Goal: Information Seeking & Learning: Compare options

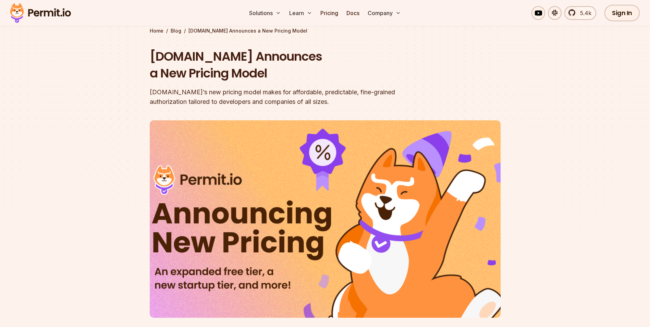
scroll to position [103, 0]
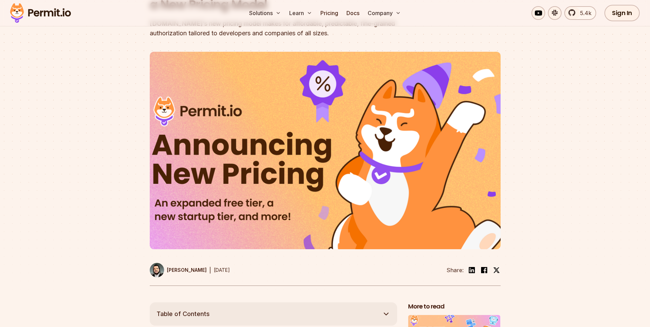
click at [281, 144] on img at bounding box center [325, 150] width 351 height 197
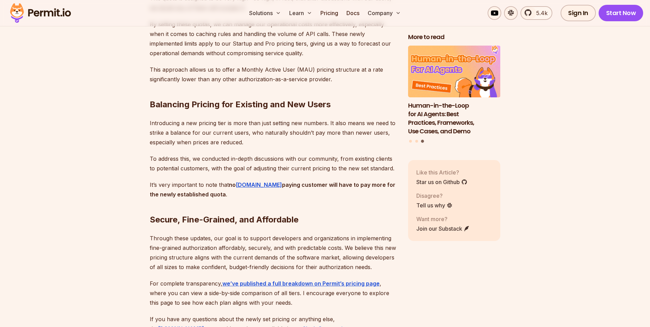
scroll to position [1576, 0]
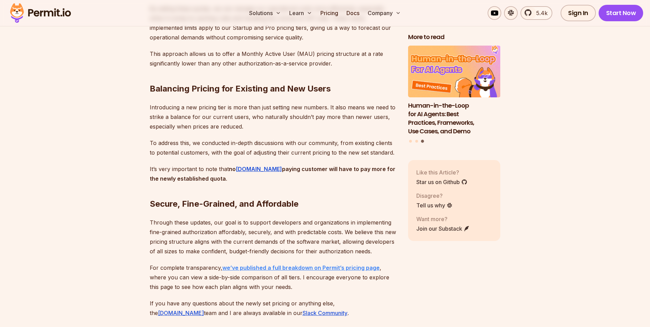
click at [274, 264] on strong "we’ve published a full breakdown on Permit’s pricing page" at bounding box center [300, 267] width 157 height 7
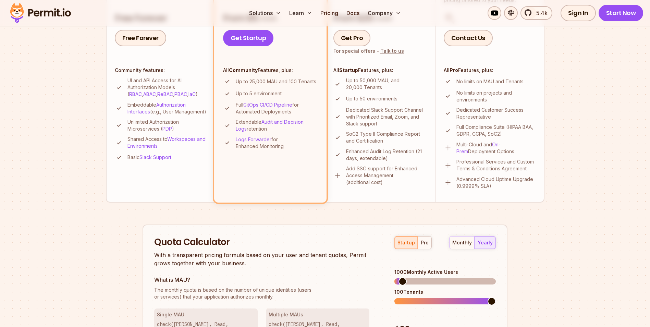
scroll to position [274, 0]
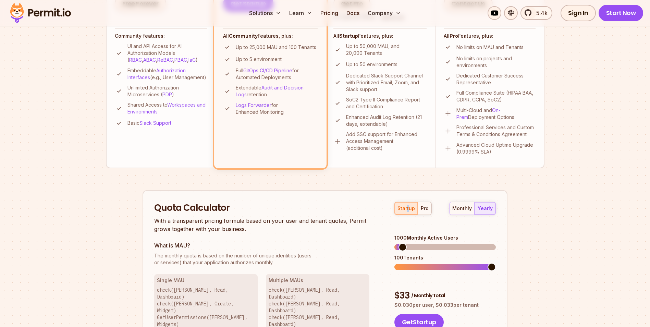
click at [407, 208] on div "startup pro" at bounding box center [412, 208] width 37 height 13
drag, startPoint x: 407, startPoint y: 208, endPoint x: 423, endPoint y: 208, distance: 15.4
click at [423, 208] on div "pro" at bounding box center [425, 208] width 8 height 7
click at [402, 211] on div "startup" at bounding box center [405, 208] width 17 height 7
click at [394, 243] on span at bounding box center [398, 247] width 8 height 8
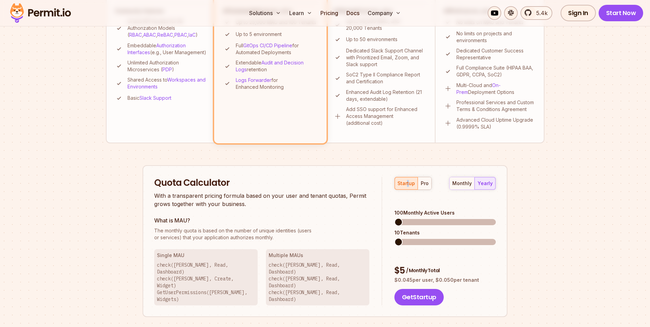
scroll to position [308, 0]
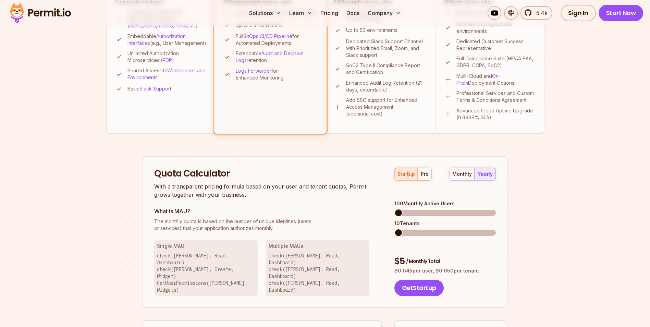
click at [423, 174] on div "pro" at bounding box center [425, 174] width 8 height 7
click at [405, 173] on div "startup" at bounding box center [405, 174] width 17 height 7
click at [423, 173] on div "pro" at bounding box center [425, 174] width 8 height 7
click at [579, 236] on section "Permit Pricing From Free to Predictable Scaling From a startup with 100 users t…" at bounding box center [325, 80] width 650 height 741
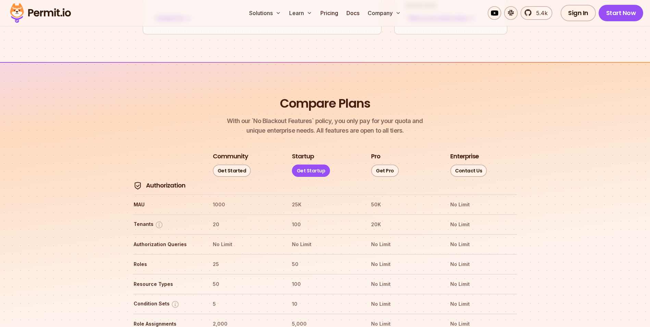
scroll to position [719, 0]
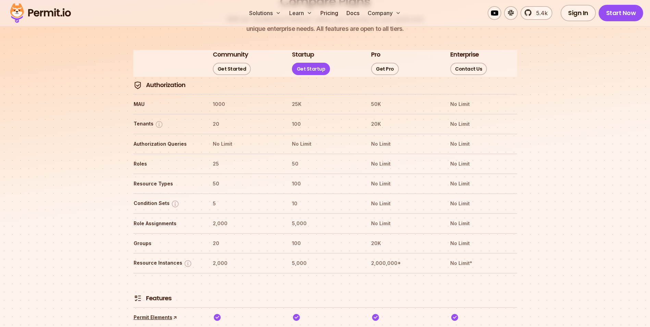
scroll to position [788, 0]
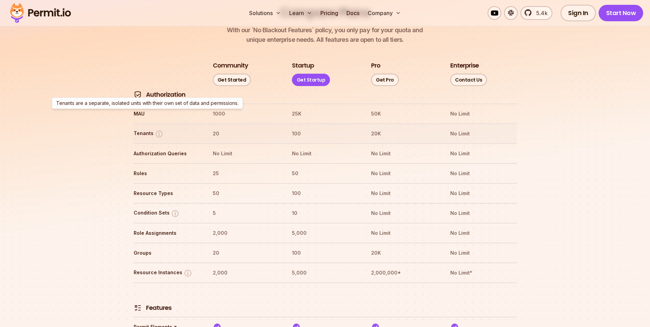
click at [156, 129] on img at bounding box center [159, 133] width 9 height 9
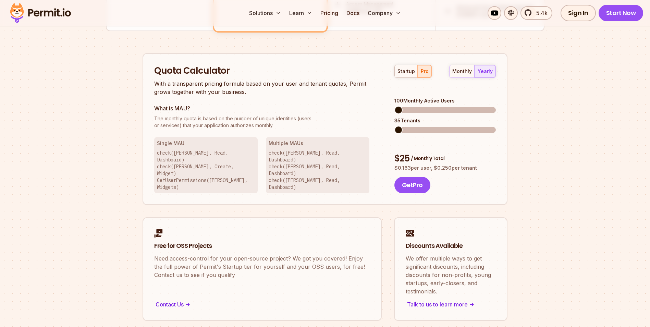
scroll to position [377, 0]
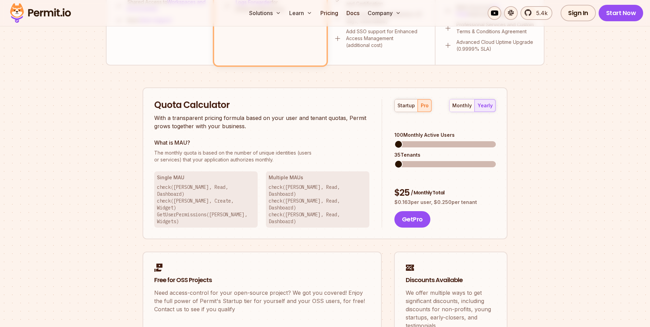
click at [394, 160] on span at bounding box center [398, 164] width 8 height 8
click at [414, 161] on span at bounding box center [444, 164] width 101 height 6
click at [399, 161] on span at bounding box center [404, 164] width 20 height 6
click at [394, 160] on span at bounding box center [398, 164] width 8 height 8
click at [398, 160] on span at bounding box center [398, 164] width 8 height 8
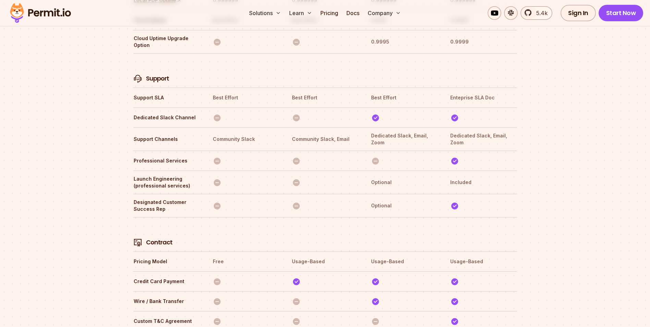
scroll to position [2271, 0]
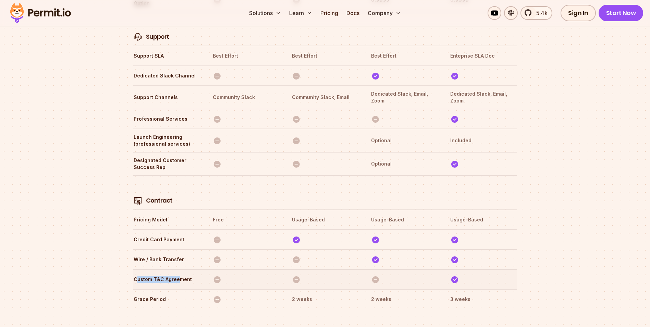
drag, startPoint x: 137, startPoint y: 249, endPoint x: 177, endPoint y: 246, distance: 40.6
click at [177, 274] on th "Custom T&C Agreement" at bounding box center [166, 279] width 67 height 11
drag, startPoint x: 177, startPoint y: 246, endPoint x: 135, endPoint y: 249, distance: 43.0
click at [139, 274] on th "Custom T&C Agreement" at bounding box center [166, 279] width 67 height 11
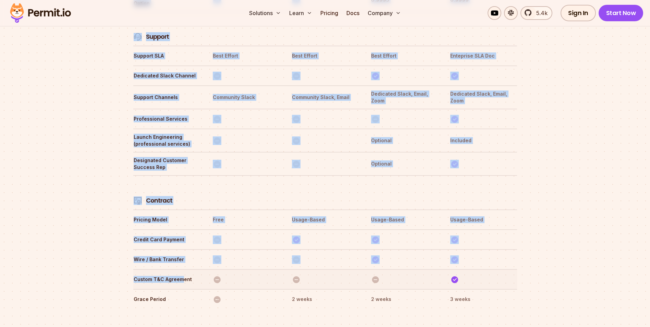
drag, startPoint x: 131, startPoint y: 249, endPoint x: 181, endPoint y: 250, distance: 50.4
drag, startPoint x: 181, startPoint y: 250, endPoint x: 301, endPoint y: 251, distance: 119.5
click at [300, 275] on img at bounding box center [296, 279] width 9 height 9
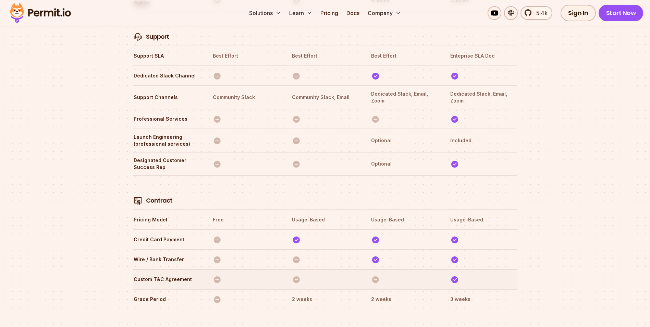
drag, startPoint x: 336, startPoint y: 246, endPoint x: 339, endPoint y: 247, distance: 3.6
click at [339, 274] on th at bounding box center [324, 279] width 67 height 11
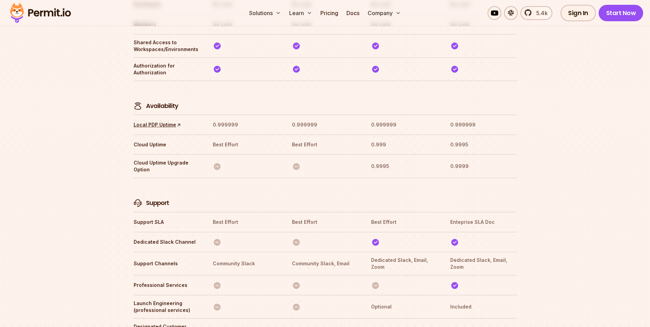
scroll to position [2177, 0]
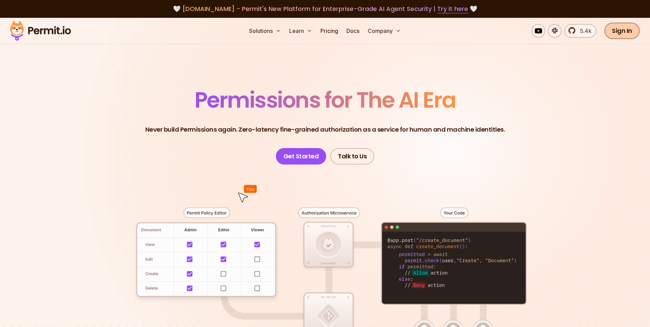
drag, startPoint x: 618, startPoint y: 33, endPoint x: 608, endPoint y: 25, distance: 12.6
click at [618, 33] on link "Sign In" at bounding box center [621, 31] width 35 height 16
click at [623, 32] on link "Sign In" at bounding box center [621, 31] width 35 height 16
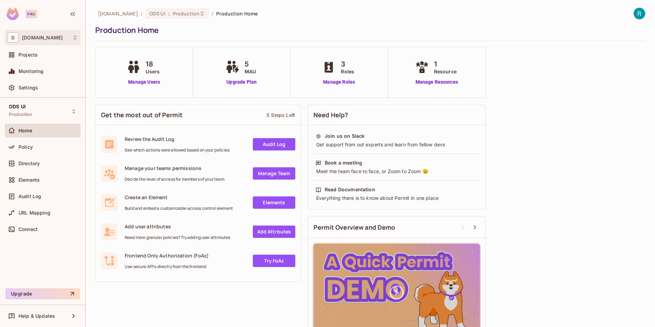
click at [18, 37] on span "D" at bounding box center [13, 38] width 11 height 10
click at [38, 58] on span "deacero.com" at bounding box center [39, 57] width 48 height 7
click at [35, 58] on div "Projects" at bounding box center [43, 55] width 70 height 8
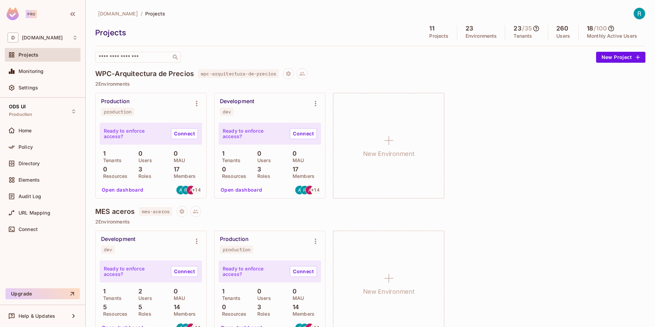
click at [533, 30] on icon at bounding box center [536, 29] width 6 height 6
click at [531, 28] on div at bounding box center [327, 163] width 655 height 327
click at [533, 28] on icon at bounding box center [536, 28] width 7 height 7
click at [531, 28] on div at bounding box center [327, 163] width 655 height 327
click at [533, 28] on icon at bounding box center [536, 28] width 7 height 7
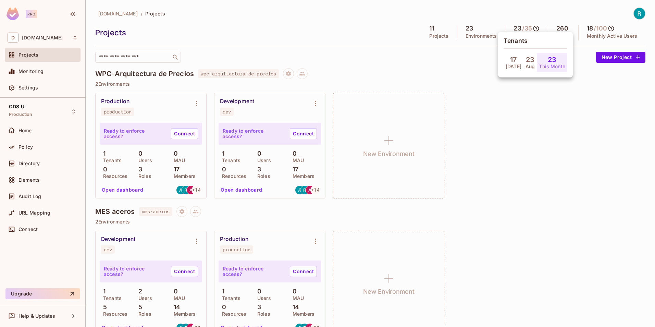
click at [531, 28] on div at bounding box center [327, 163] width 655 height 327
click at [533, 26] on icon at bounding box center [536, 28] width 7 height 7
click at [531, 26] on div at bounding box center [327, 163] width 655 height 327
click at [608, 29] on icon at bounding box center [611, 29] width 6 height 6
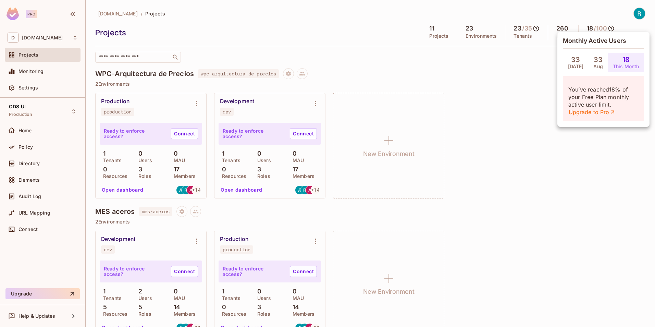
click at [608, 29] on div at bounding box center [327, 163] width 655 height 327
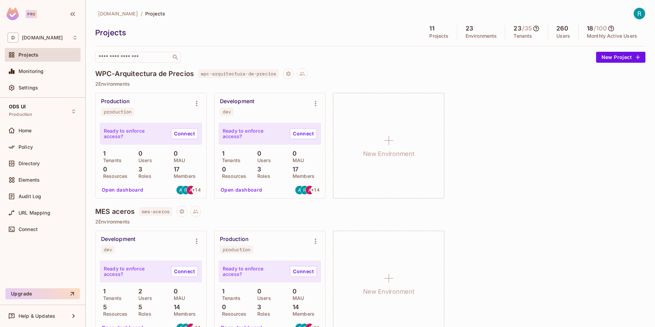
click at [13, 15] on img at bounding box center [13, 14] width 12 height 13
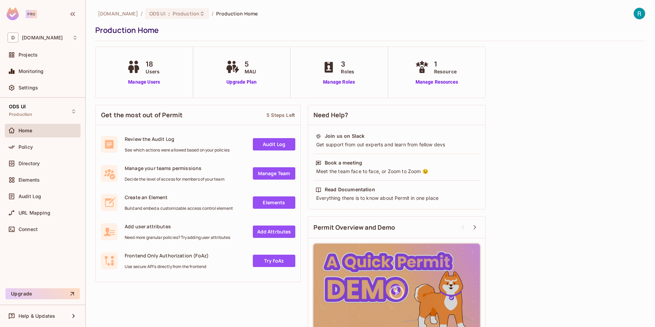
click at [15, 13] on img at bounding box center [13, 14] width 12 height 13
click at [21, 57] on span "Projects" at bounding box center [27, 54] width 19 height 5
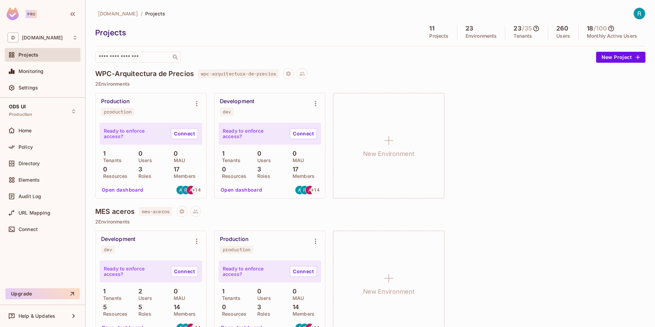
click at [609, 27] on icon at bounding box center [611, 29] width 6 height 6
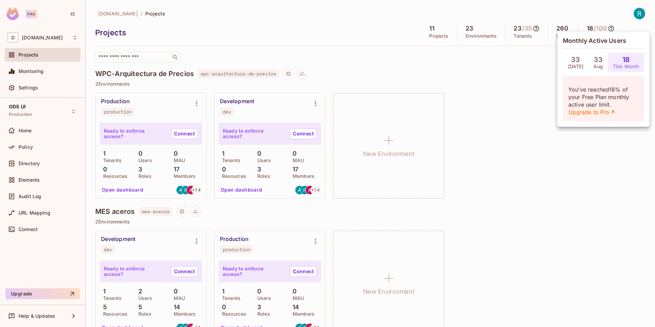
click at [590, 113] on link "Upgrade to Pro" at bounding box center [591, 112] width 47 height 8
click at [607, 187] on div at bounding box center [327, 163] width 655 height 327
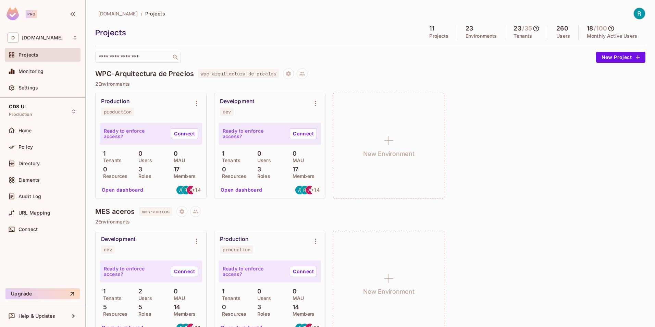
click at [10, 14] on img at bounding box center [13, 14] width 12 height 13
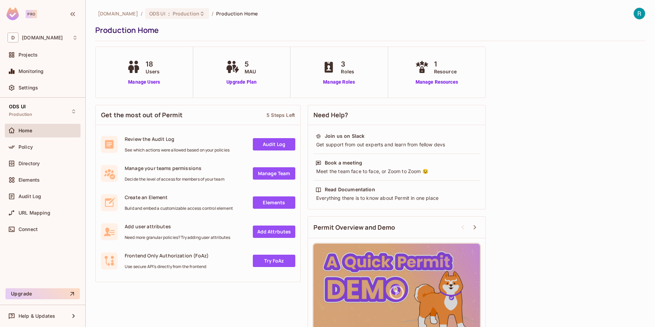
click at [12, 15] on img at bounding box center [13, 14] width 12 height 13
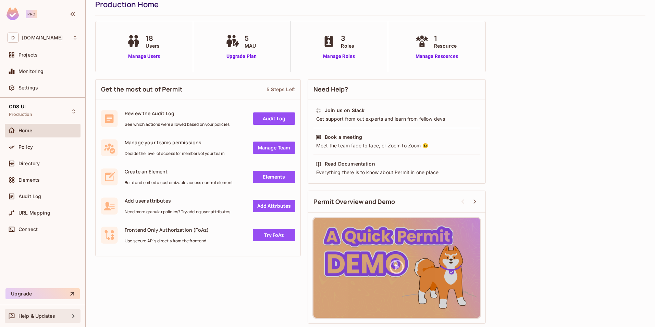
click at [70, 317] on icon at bounding box center [74, 316] width 8 height 8
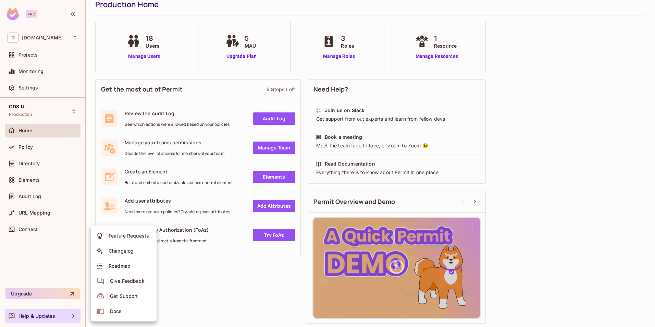
click at [48, 266] on div at bounding box center [327, 163] width 655 height 327
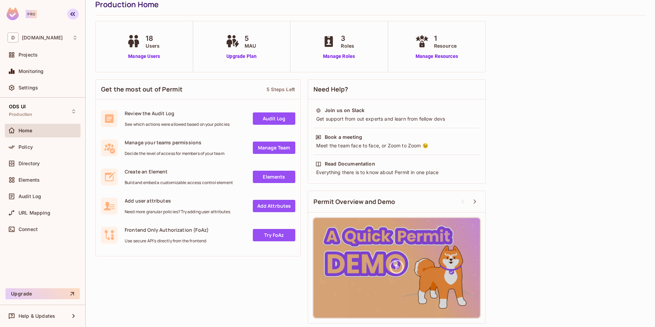
click at [74, 15] on icon "button" at bounding box center [72, 14] width 5 height 4
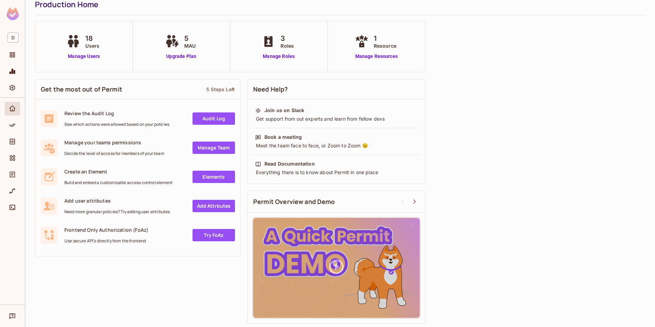
click at [13, 14] on img at bounding box center [13, 14] width 12 height 13
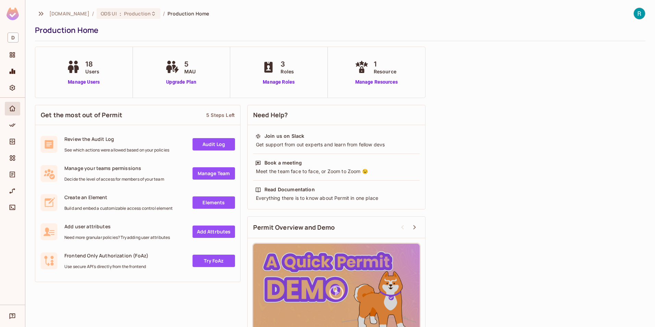
click at [13, 14] on img at bounding box center [13, 14] width 12 height 13
drag, startPoint x: 40, startPoint y: 15, endPoint x: 41, endPoint y: 25, distance: 10.0
click at [40, 15] on icon "button" at bounding box center [41, 14] width 8 height 8
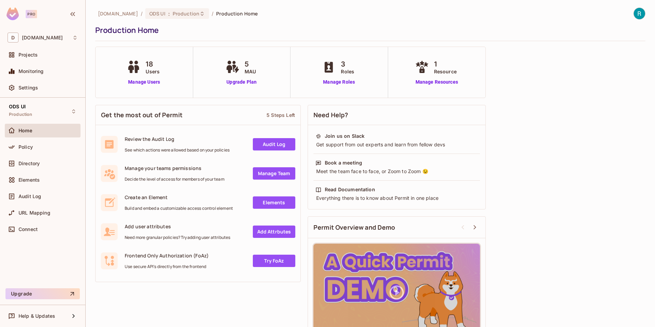
click at [31, 14] on div "Pro" at bounding box center [31, 14] width 11 height 8
click at [30, 38] on span "deacero.com" at bounding box center [42, 37] width 41 height 5
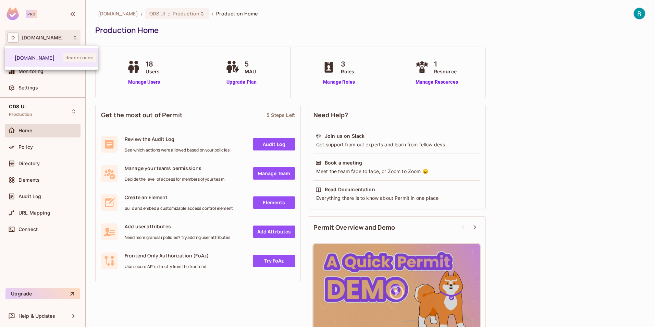
click at [136, 312] on div at bounding box center [327, 163] width 655 height 327
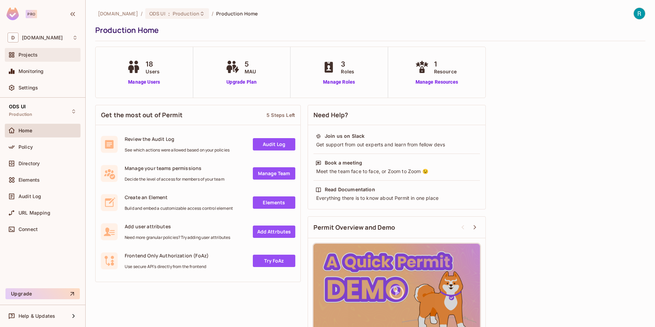
click at [36, 56] on span "Projects" at bounding box center [27, 54] width 19 height 5
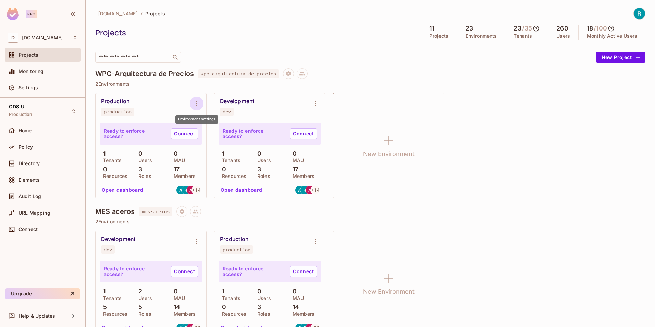
click at [195, 103] on icon "Environment settings" at bounding box center [197, 103] width 8 height 8
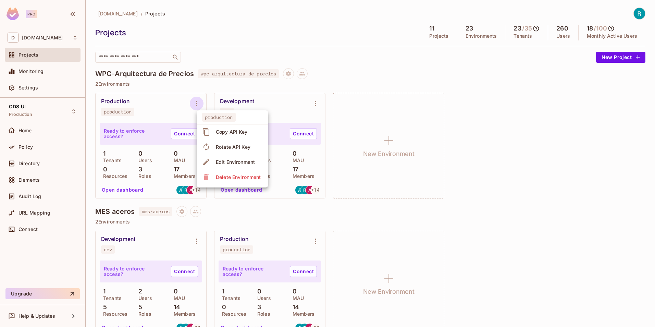
click at [545, 216] on div at bounding box center [327, 163] width 655 height 327
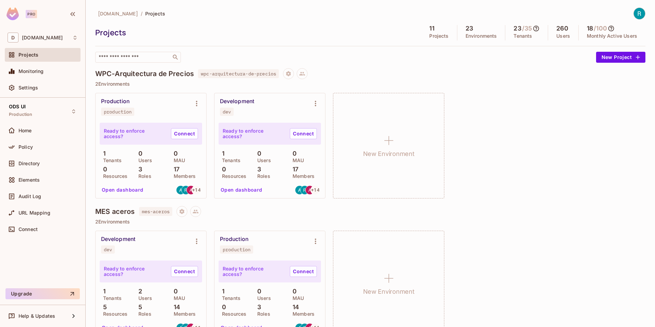
click at [553, 211] on div "MES aceros mes-aceros" at bounding box center [370, 211] width 550 height 11
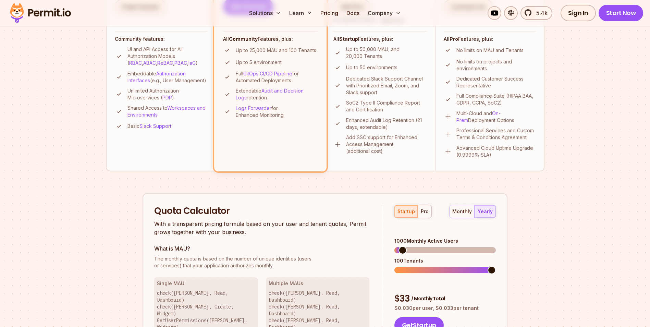
scroll to position [343, 0]
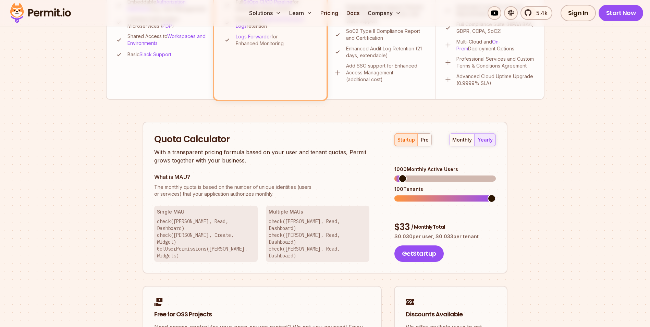
click at [407, 141] on div "startup pro" at bounding box center [412, 139] width 37 height 13
click at [425, 140] on div "pro" at bounding box center [425, 139] width 8 height 7
click at [407, 141] on div "startup" at bounding box center [405, 139] width 17 height 7
click at [424, 140] on div "pro" at bounding box center [425, 139] width 8 height 7
click at [408, 141] on div "startup" at bounding box center [405, 139] width 17 height 7
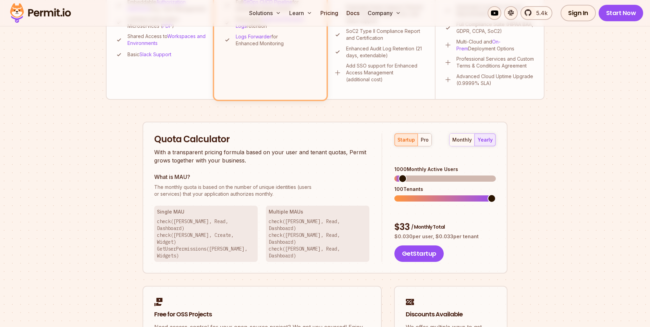
click at [492, 140] on div "monthly yearly" at bounding box center [472, 139] width 47 height 13
click at [464, 139] on div "monthly" at bounding box center [462, 139] width 20 height 7
click at [432, 140] on div "startup pro monthly yearly" at bounding box center [444, 139] width 101 height 13
click at [426, 140] on div "pro" at bounding box center [425, 139] width 8 height 7
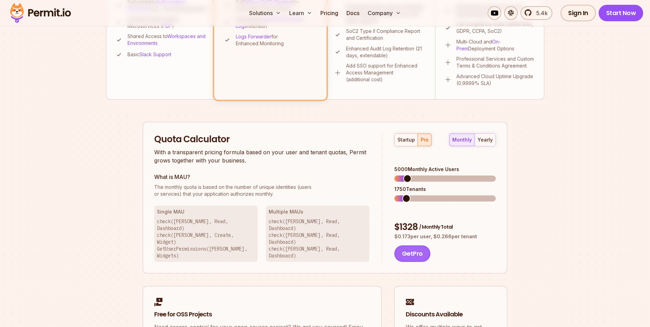
click at [411, 245] on button "Get Pro" at bounding box center [412, 253] width 36 height 16
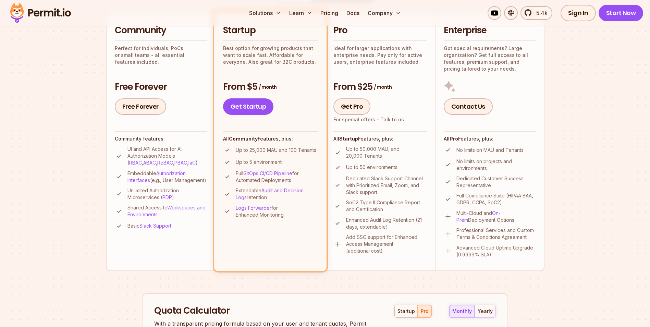
scroll to position [137, 0]
